Goal: Complete application form

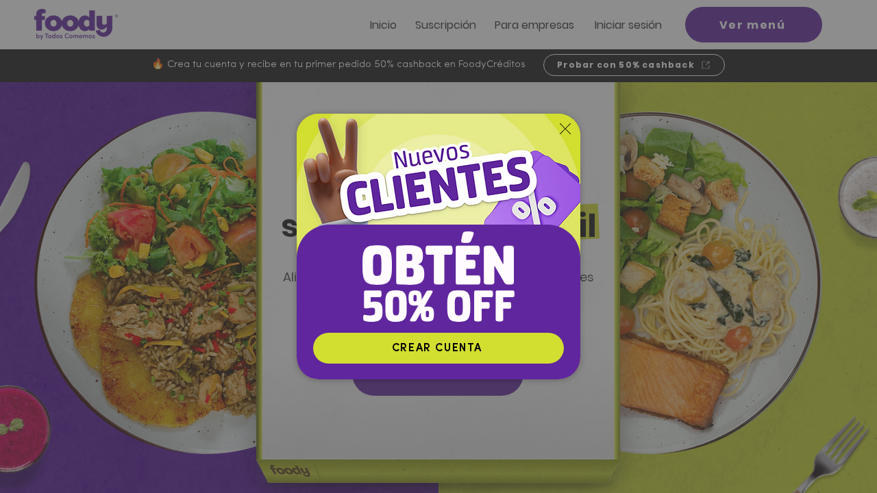
click at [410, 135] on img "Nuevos suscriptores 50% off" at bounding box center [439, 223] width 284 height 218
click at [410, 137] on img "Nuevos suscriptores 50% off" at bounding box center [439, 223] width 284 height 218
click at [410, 129] on icon "Volver al sitio" at bounding box center [565, 128] width 11 height 11
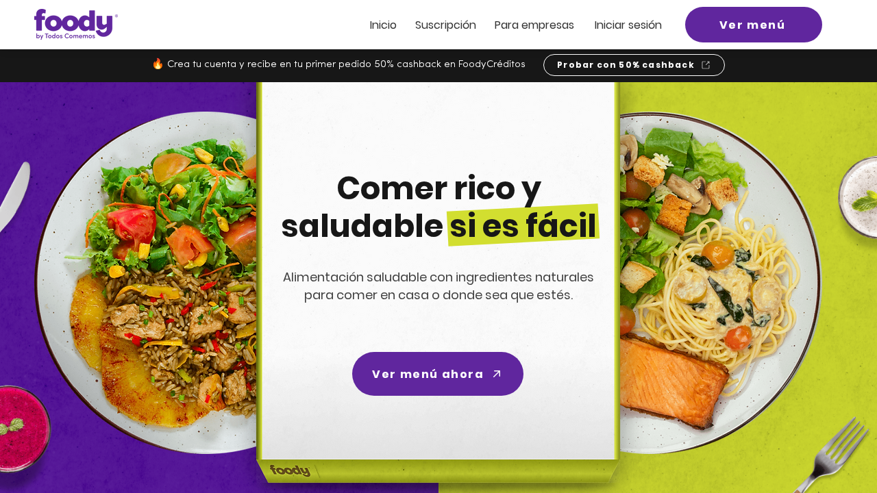
click at [410, 25] on span "ra empresas" at bounding box center [540, 25] width 66 height 16
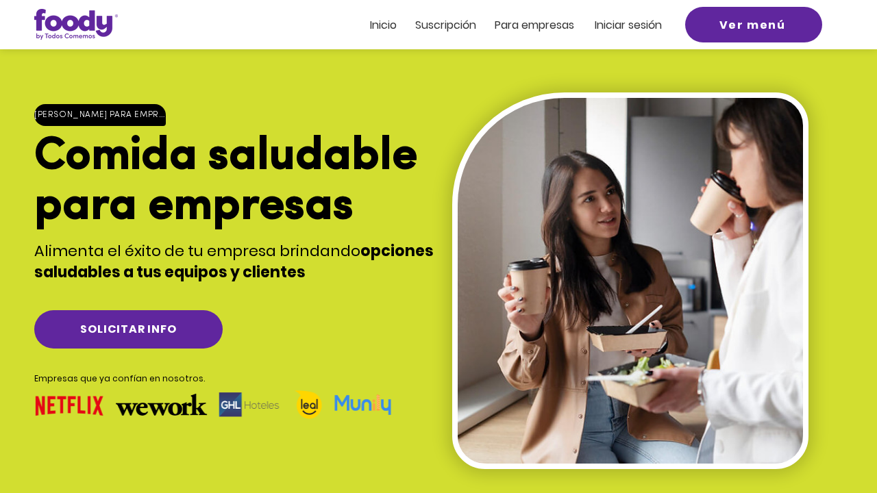
click at [410, 25] on span "ra empresas" at bounding box center [540, 25] width 66 height 16
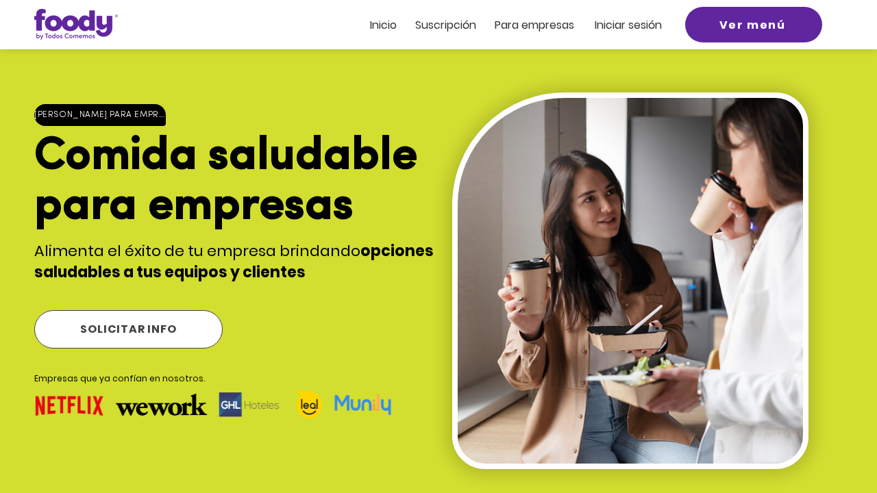
click at [155, 321] on span "SOLICITAR INFO" at bounding box center [128, 329] width 96 height 17
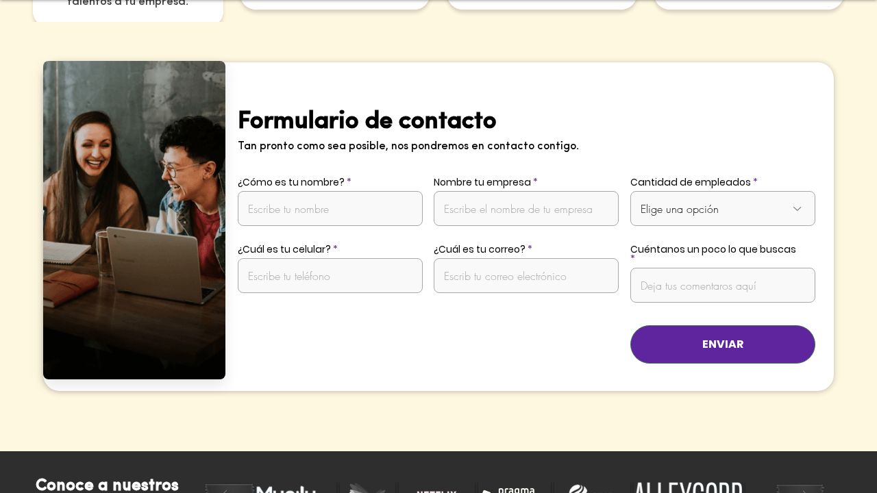
scroll to position [2696, 0]
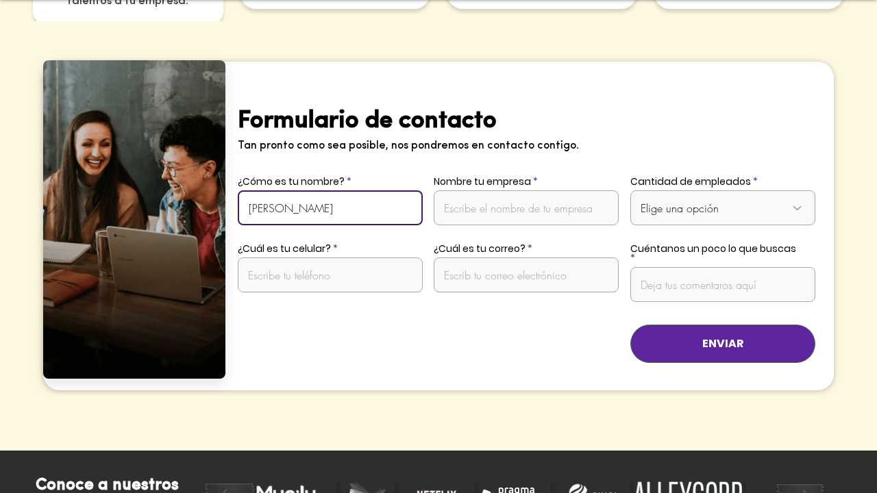
type input "[PERSON_NAME]"
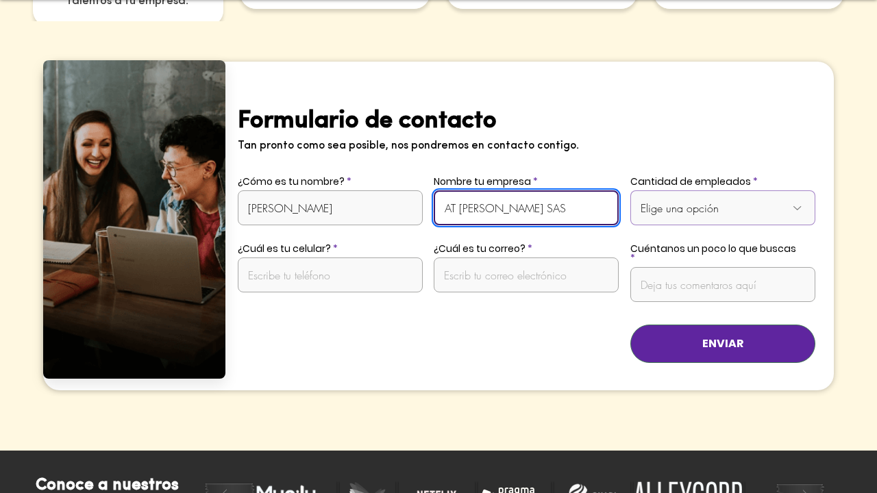
type input "AT [PERSON_NAME] SAS"
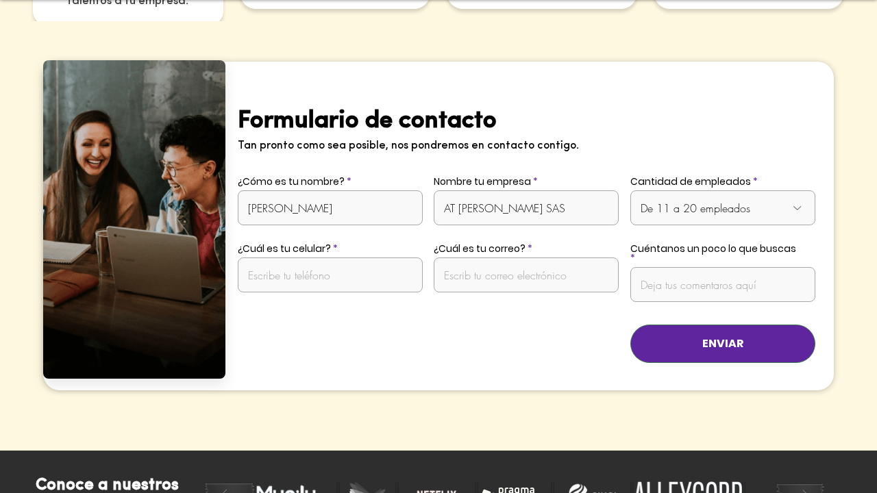
click at [410, 205] on div "Presentación de diapositivas" at bounding box center [528, 226] width 607 height 328
select select "De 21 a 50 empleados"
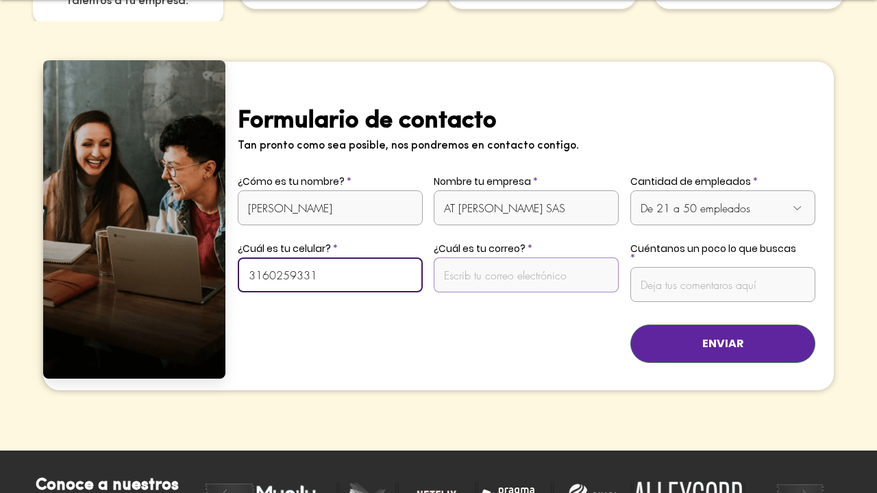
type input "3160259331"
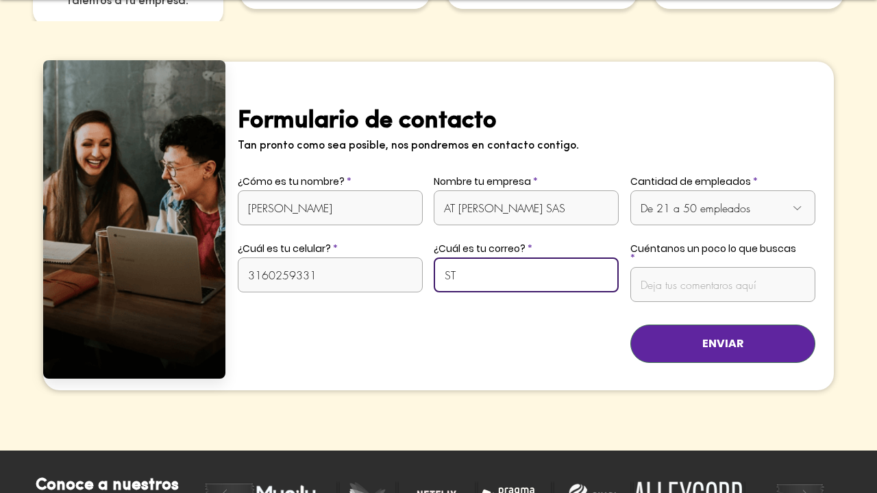
type input "S"
click at [410, 258] on input "[PERSON_NAME].[PERSON_NAME]" at bounding box center [526, 275] width 185 height 35
type input "[PERSON_NAME][EMAIL_ADDRESS][PERSON_NAME][PERSON_NAME][DOMAIN_NAME]"
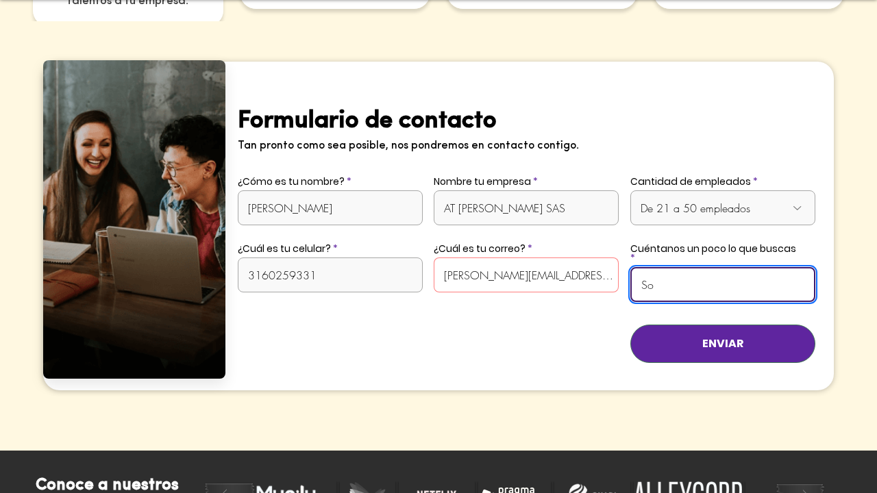
type input "S"
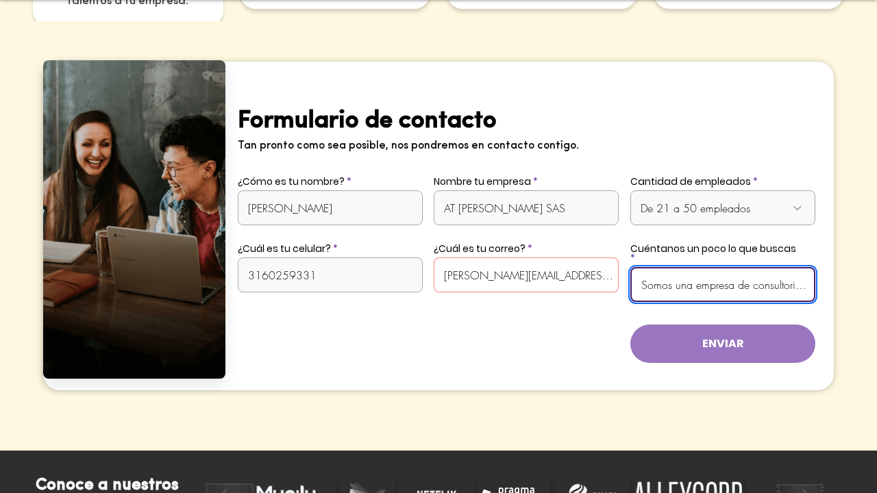
type input "Somos una empresa de consultoria, trabajamos híbridos, y quisiéramos tener la o…"
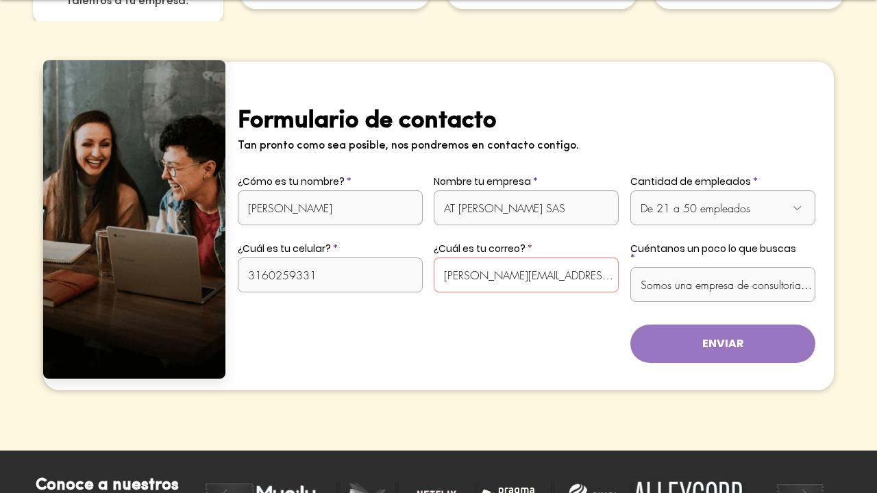
click at [410, 336] on span "ENVIAR" at bounding box center [722, 343] width 41 height 15
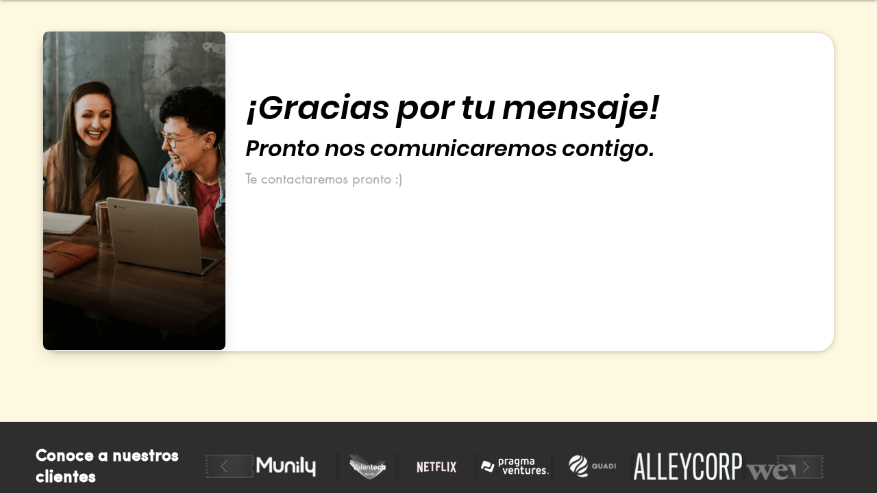
scroll to position [2737, 0]
